Goal: Task Accomplishment & Management: Manage account settings

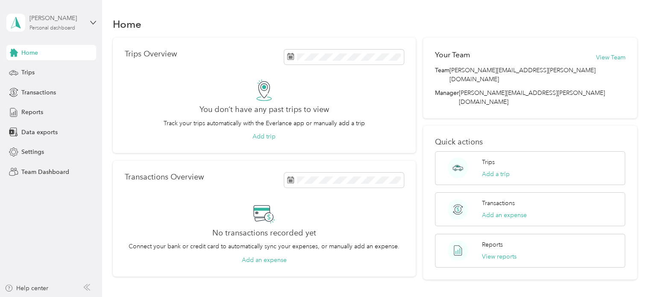
click at [66, 28] on div "Personal dashboard" at bounding box center [52, 28] width 46 height 5
click at [49, 71] on div "Team dashboard" at bounding box center [144, 70] width 265 height 15
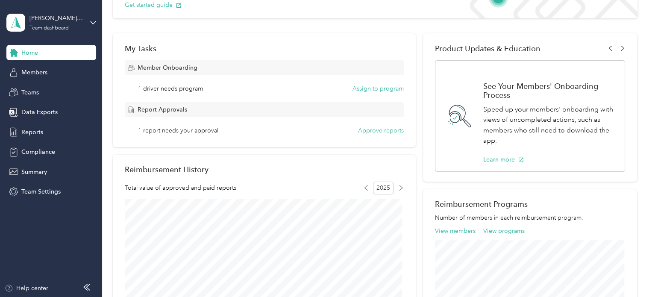
scroll to position [85, 0]
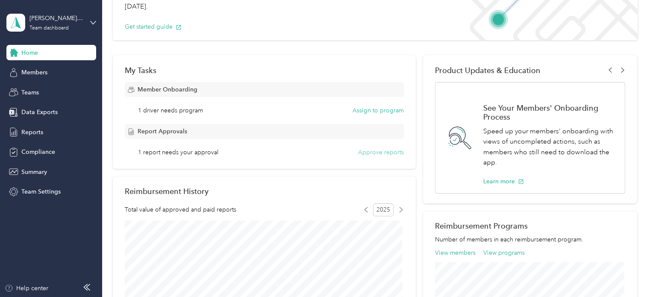
click at [372, 153] on button "Approve reports" at bounding box center [381, 152] width 46 height 9
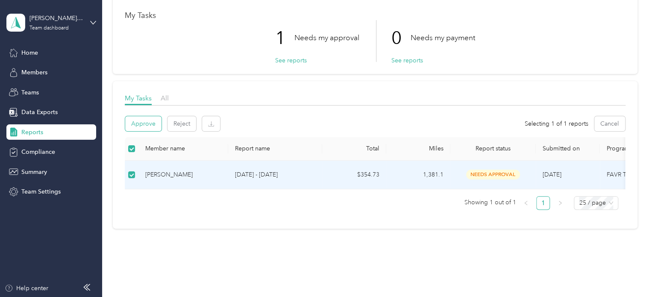
click at [145, 126] on button "Approve" at bounding box center [143, 123] width 36 height 15
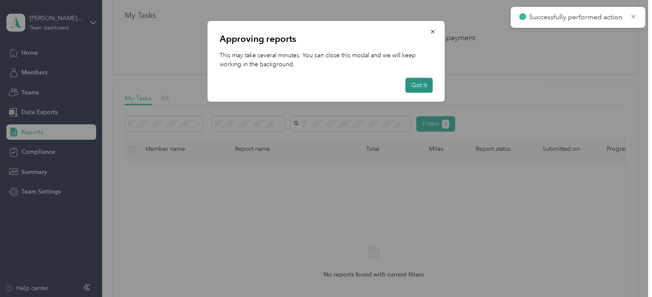
click at [422, 83] on button "Got it" at bounding box center [419, 85] width 27 height 15
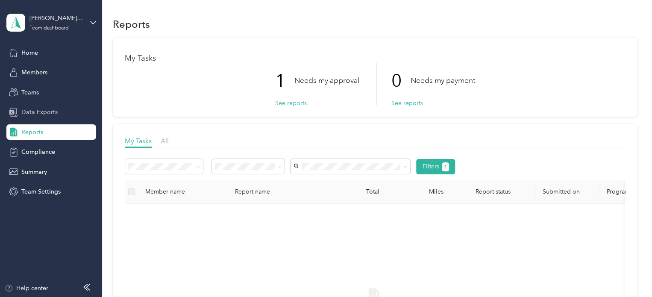
click at [43, 114] on span "Data Exports" at bounding box center [39, 112] width 36 height 9
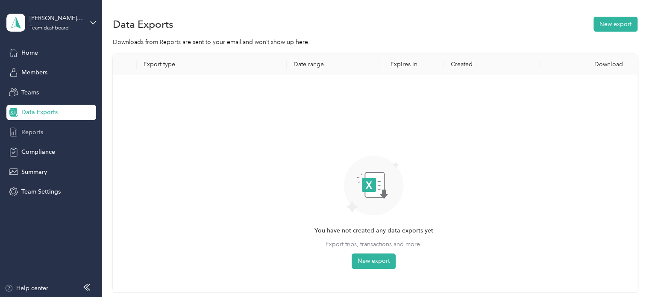
click at [31, 129] on span "Reports" at bounding box center [32, 132] width 22 height 9
